Goal: Information Seeking & Learning: Find specific fact

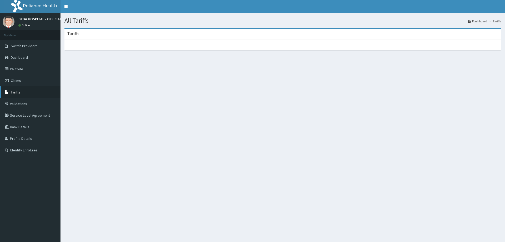
click at [14, 90] on span "Tariffs" at bounding box center [15, 92] width 9 height 5
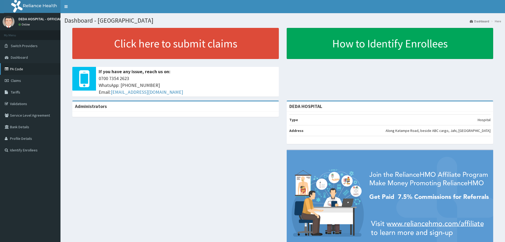
click at [14, 71] on link "PA Code" at bounding box center [30, 69] width 61 height 12
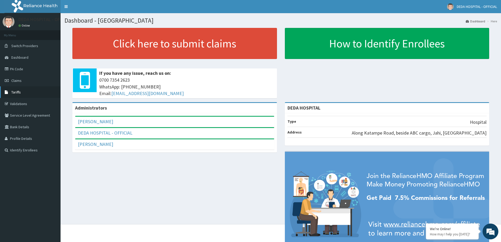
click at [14, 91] on span "Tariffs" at bounding box center [15, 92] width 9 height 5
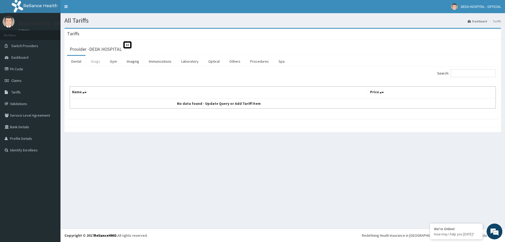
click at [98, 62] on link "Drugs" at bounding box center [96, 61] width 18 height 11
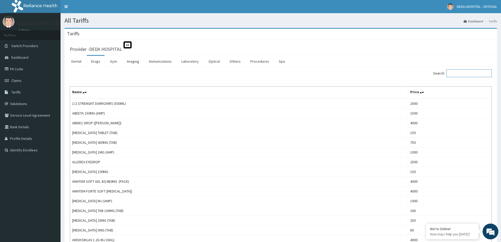
click at [459, 74] on input "Search:" at bounding box center [468, 73] width 45 height 8
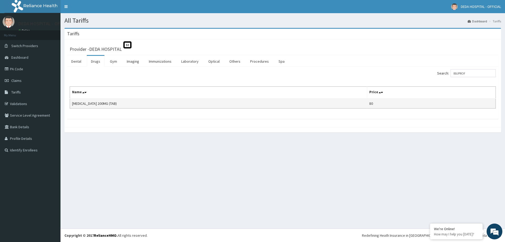
click at [101, 105] on td "[MEDICAL_DATA] 200MG (TAB)" at bounding box center [218, 103] width 297 height 10
copy td "[MEDICAL_DATA] 200MG (TAB)"
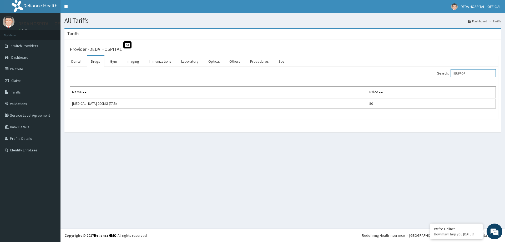
click at [477, 73] on input "IBUPROF" at bounding box center [473, 73] width 45 height 8
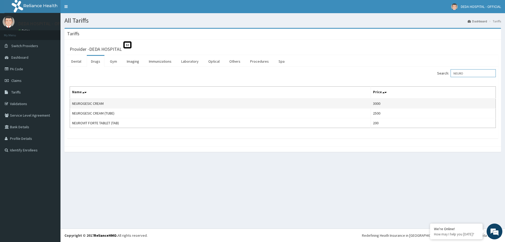
type input "NEURO"
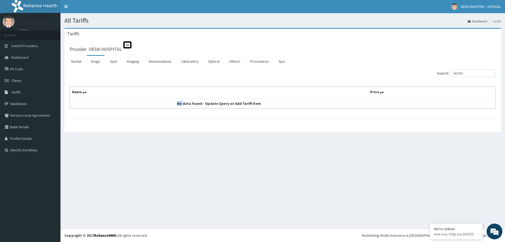
click at [95, 102] on td "No data found - Update Query or Add Tariff Item" at bounding box center [219, 103] width 298 height 10
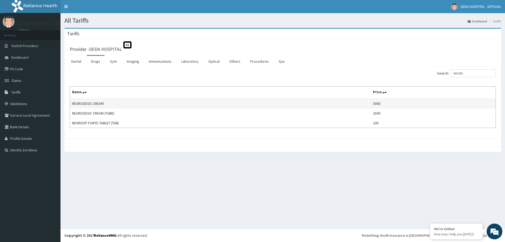
click at [90, 105] on td "NEUROGESIC CREAM" at bounding box center [220, 103] width 301 height 10
copy td "NEUROGESIC CREAM"
